Goal: Information Seeking & Learning: Learn about a topic

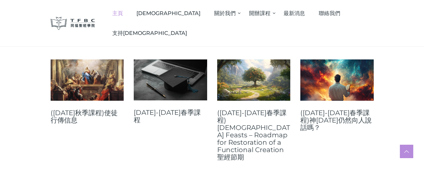
scroll to position [246, 0]
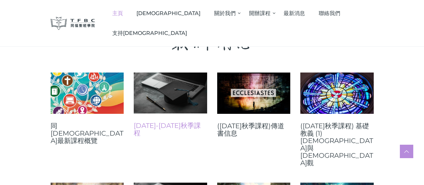
click at [176, 129] on link "[DATE]-[DATE]秋季課程" at bounding box center [170, 129] width 73 height 15
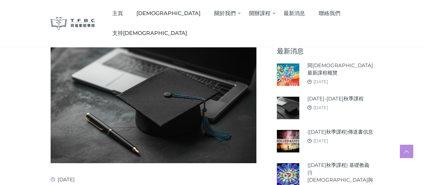
scroll to position [96, 0]
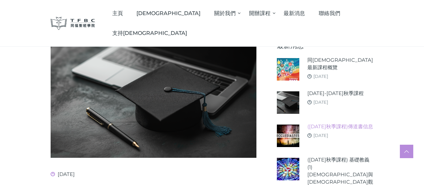
click at [366, 130] on link "([DATE]秋季課程)傳道書信息" at bounding box center [340, 126] width 66 height 7
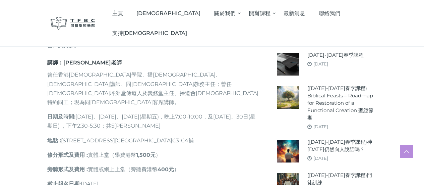
scroll to position [313, 0]
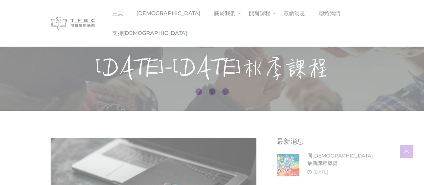
scroll to position [96, 0]
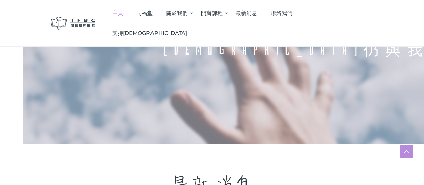
scroll to position [49, 0]
